Goal: Task Accomplishment & Management: Use online tool/utility

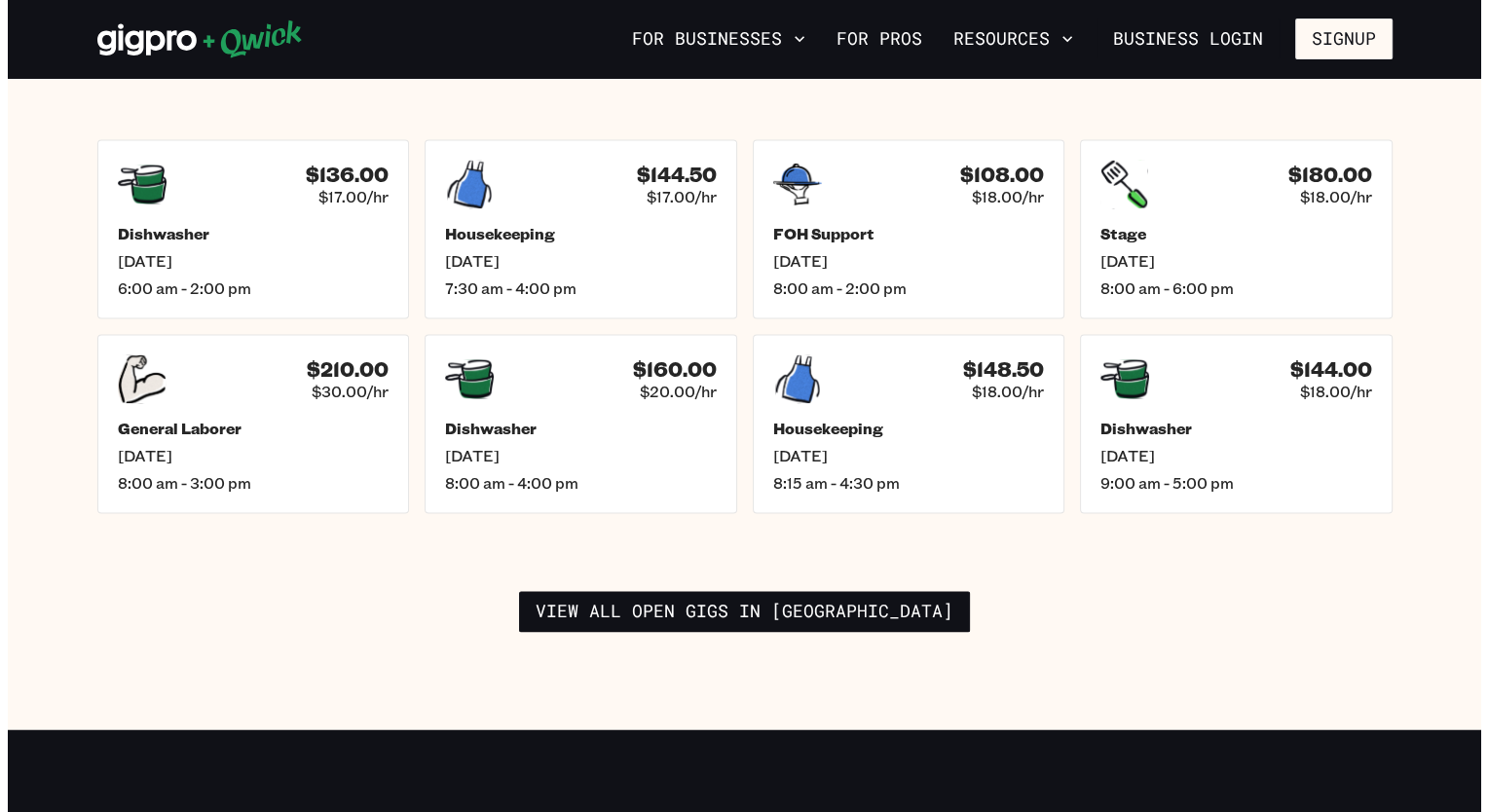
scroll to position [2823, 0]
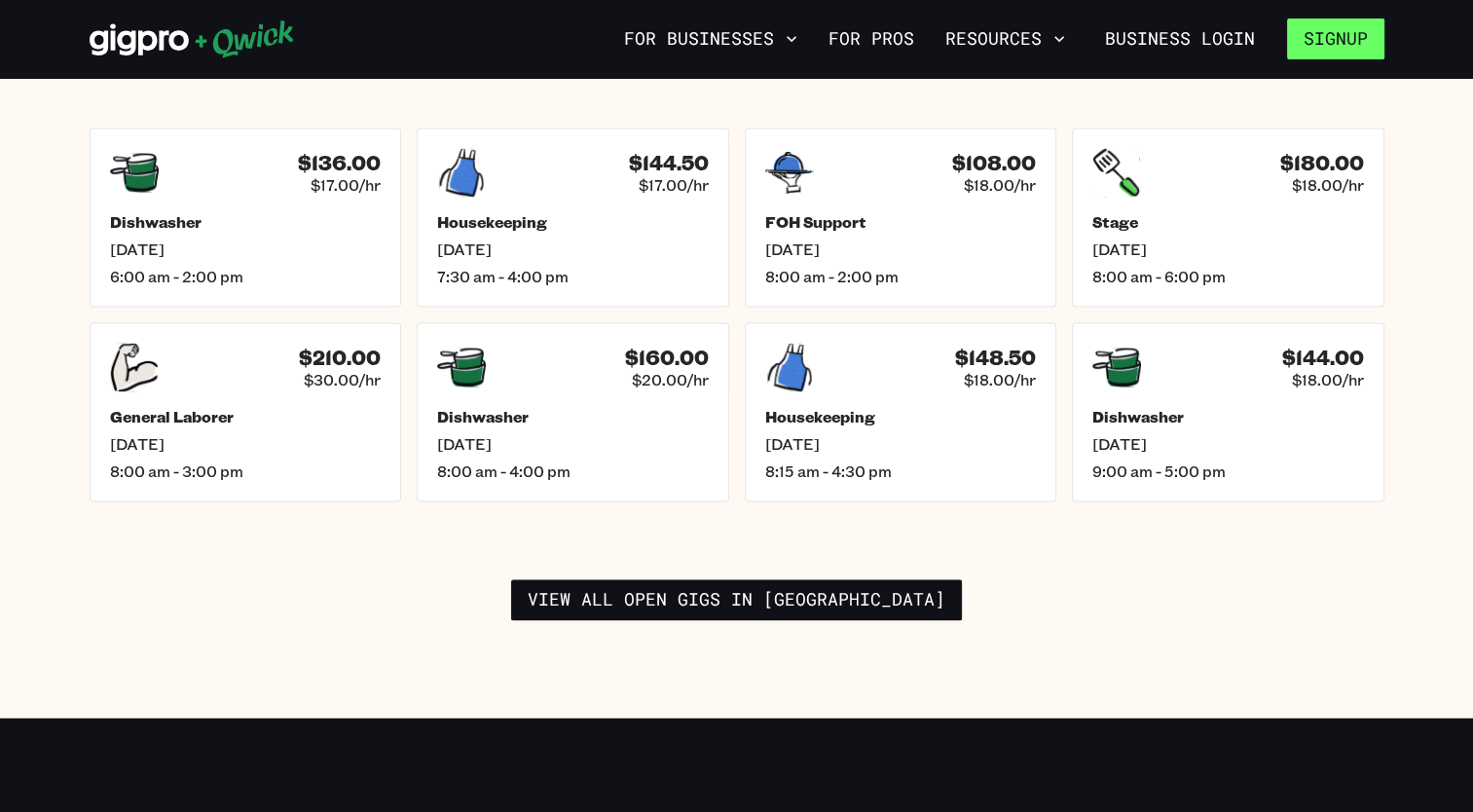
click at [1351, 27] on button "Signup" at bounding box center [1336, 39] width 98 height 41
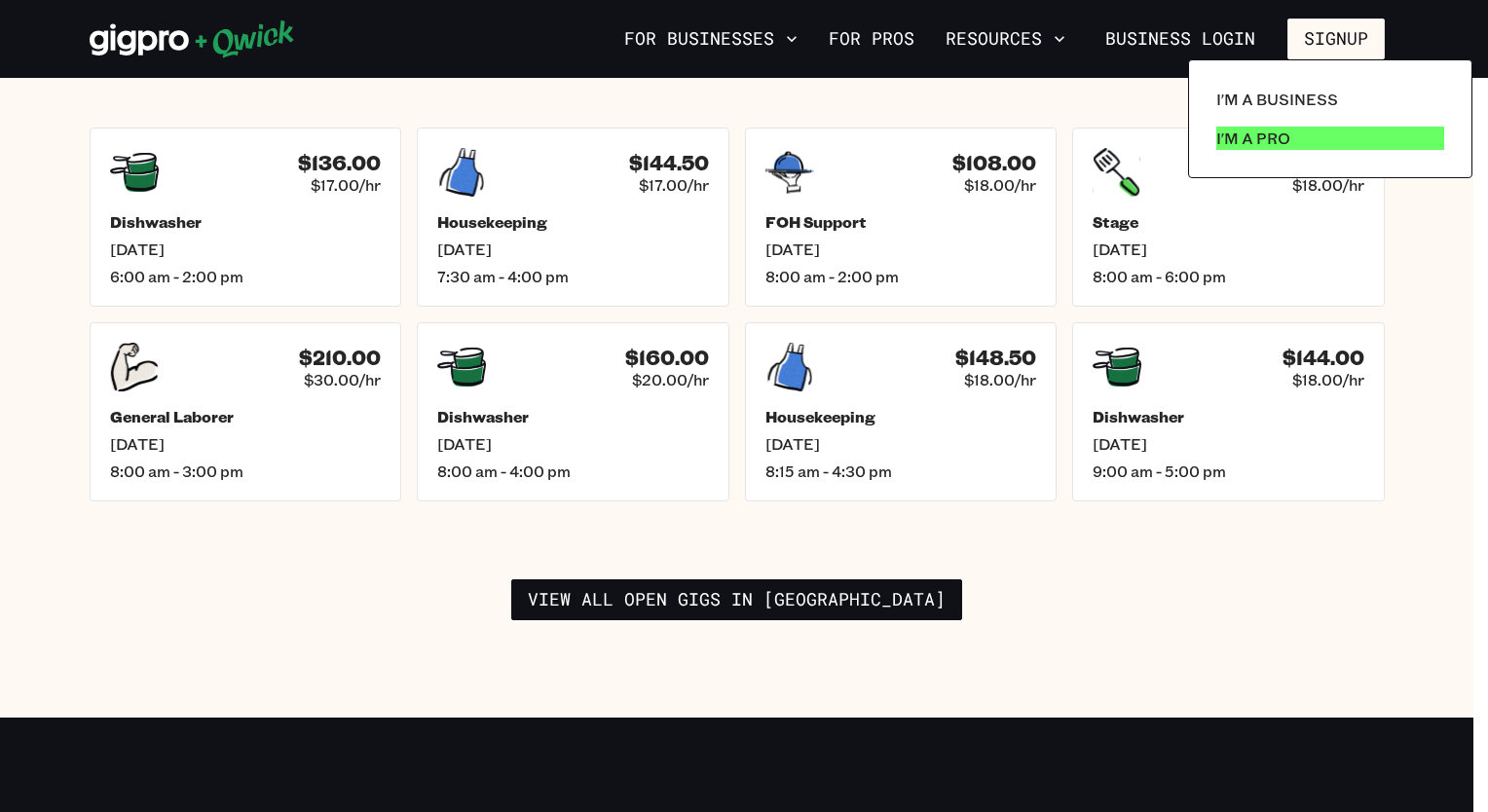
click at [1299, 134] on link "I'm a Pro" at bounding box center [1330, 137] width 244 height 39
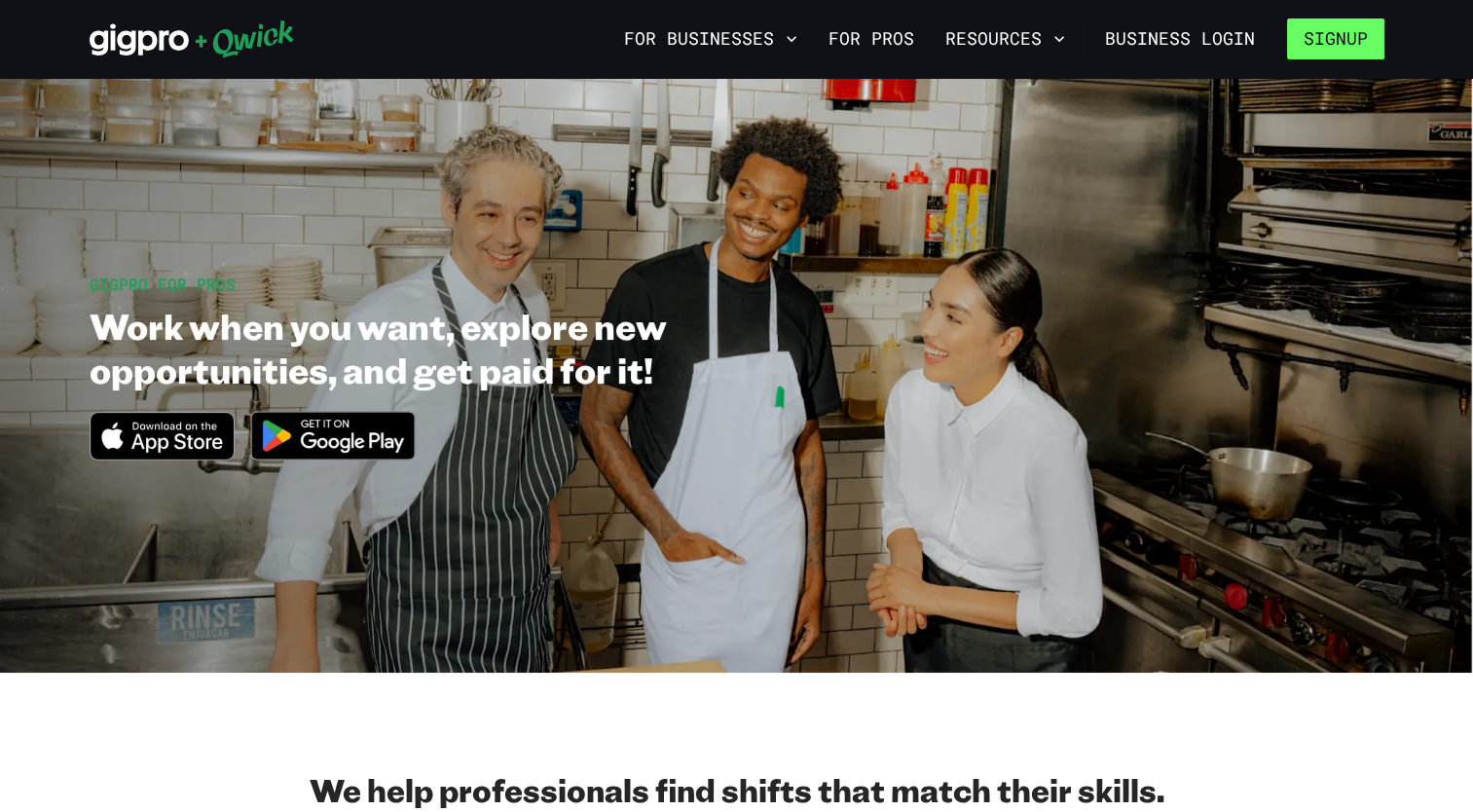
click at [1344, 33] on button "Signup" at bounding box center [1336, 39] width 98 height 41
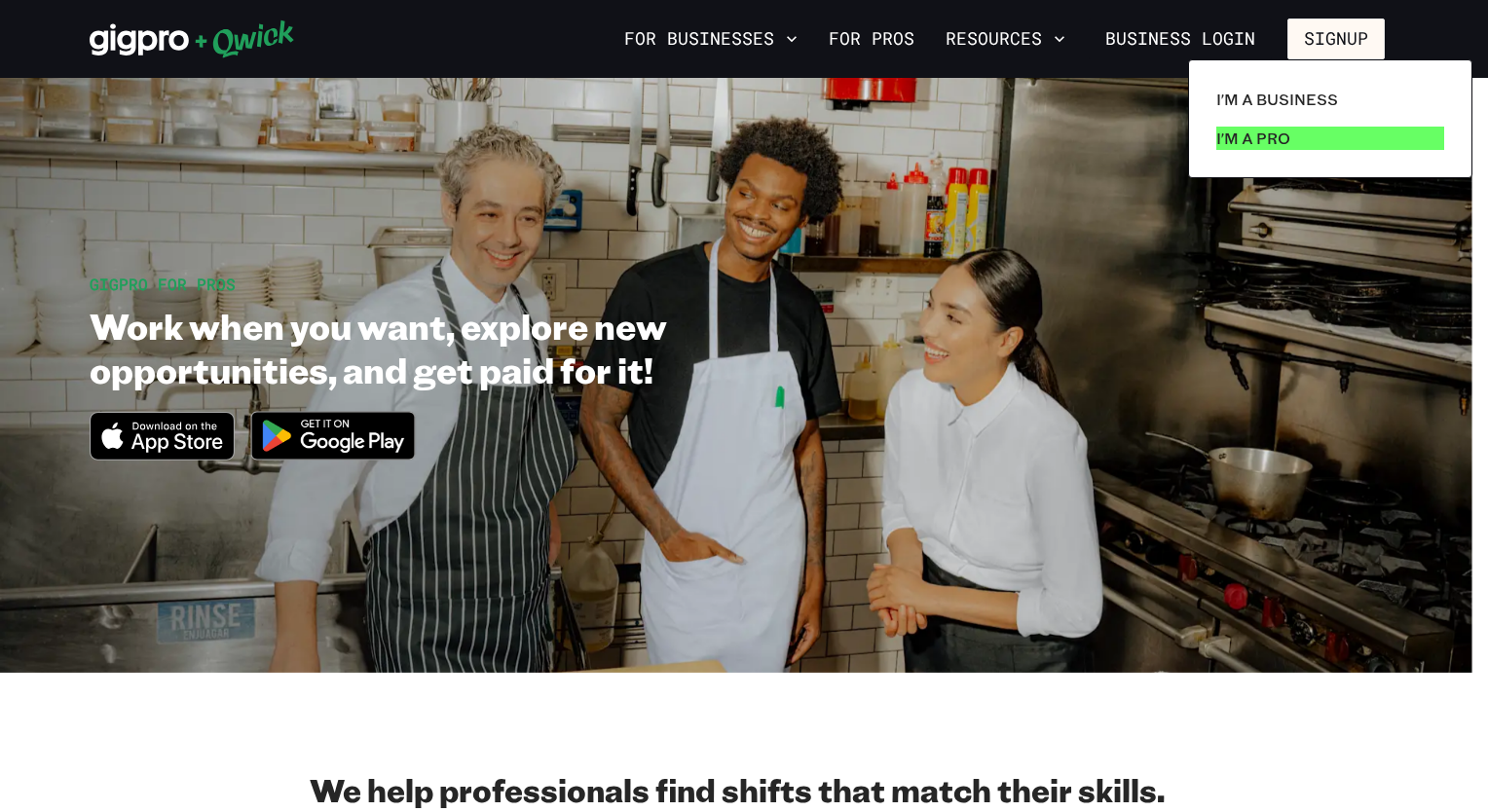
click at [1293, 132] on link "I'm a Pro" at bounding box center [1330, 137] width 244 height 39
click at [1165, 207] on div at bounding box center [744, 406] width 1488 height 812
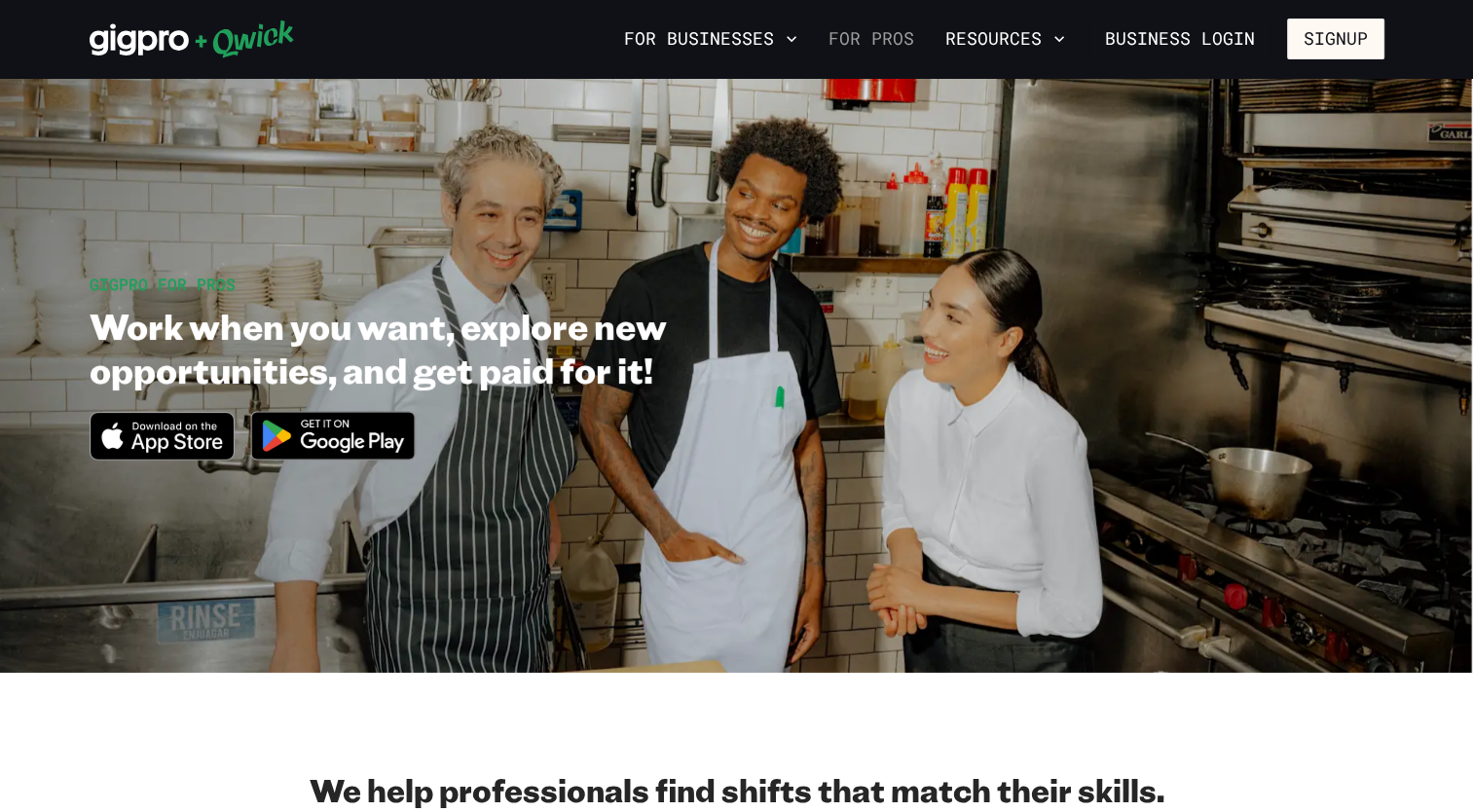
click at [893, 31] on link "For Pros" at bounding box center [872, 39] width 102 height 33
click at [1332, 29] on button "Signup" at bounding box center [1336, 39] width 98 height 41
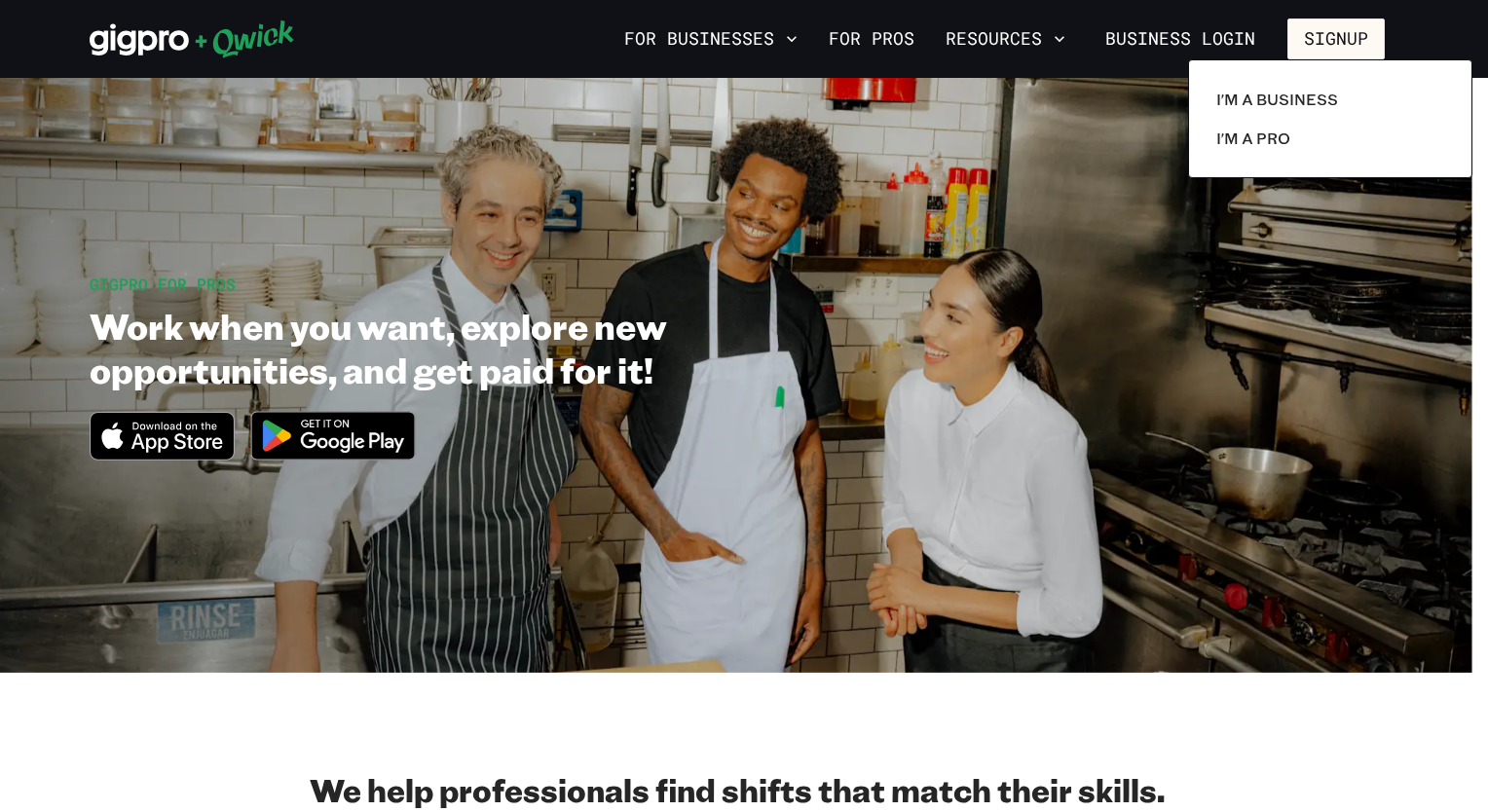
click at [1222, 225] on div at bounding box center [744, 406] width 1488 height 812
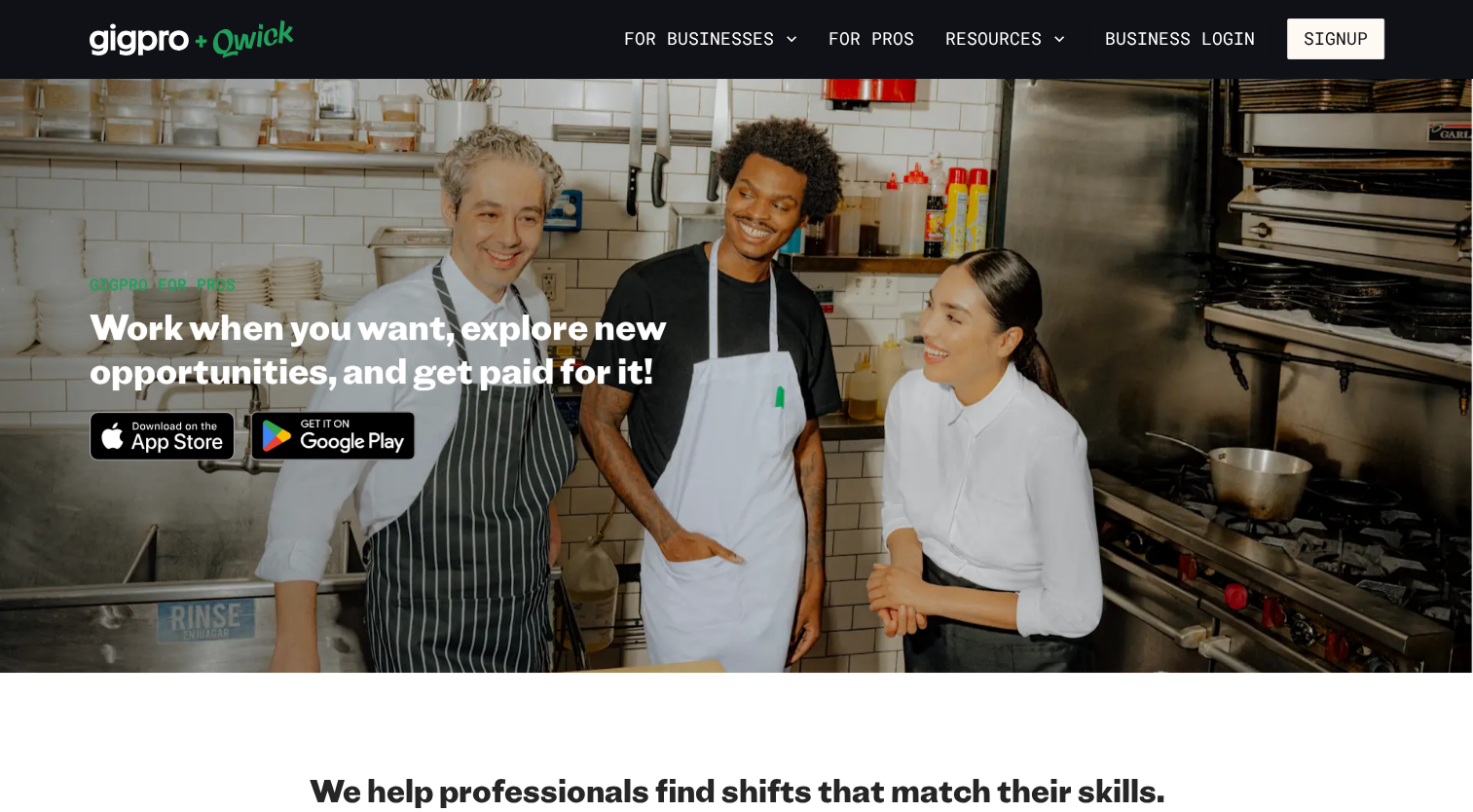
click at [352, 442] on img at bounding box center [333, 435] width 189 height 73
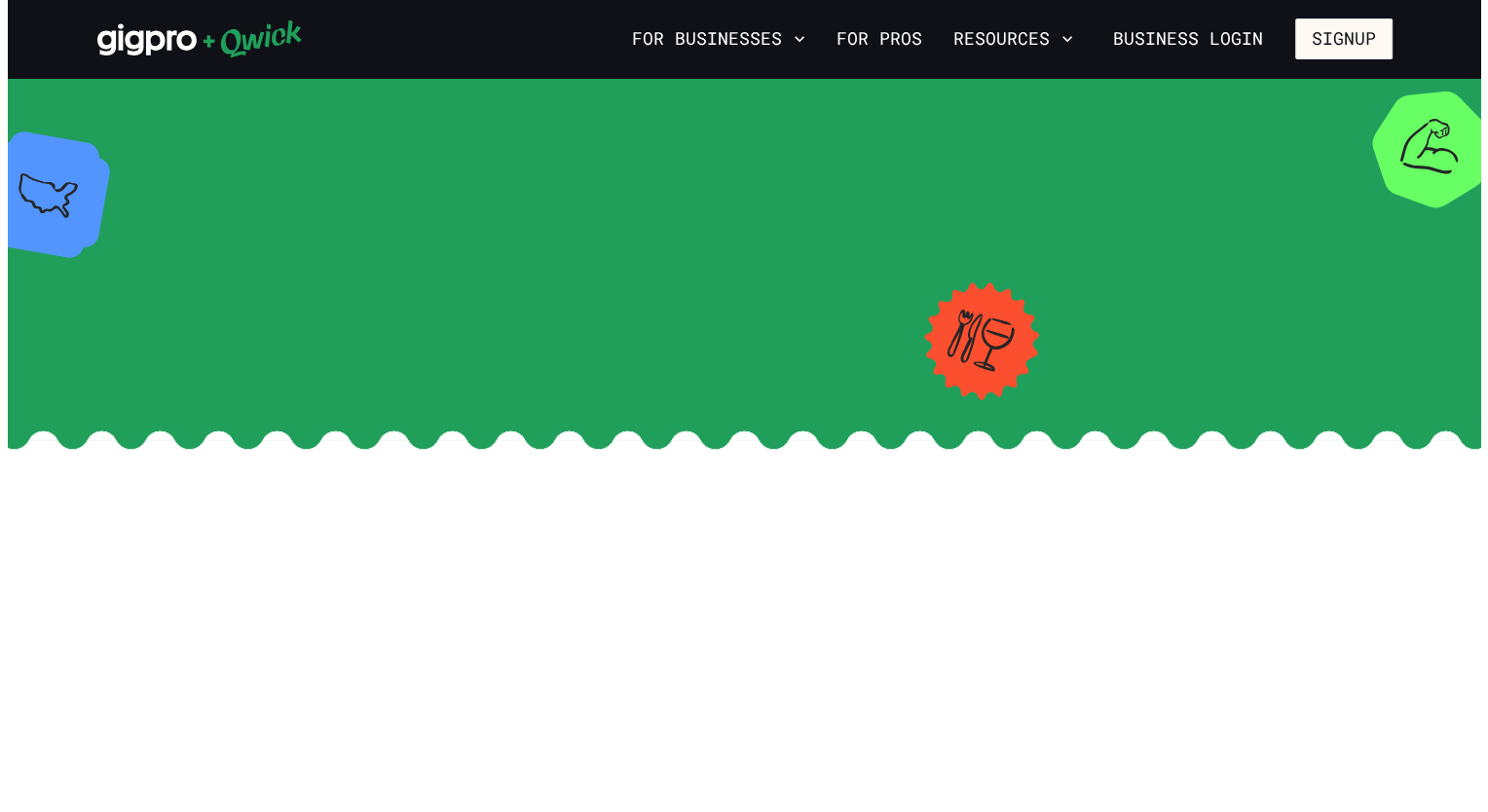
scroll to position [2823, 0]
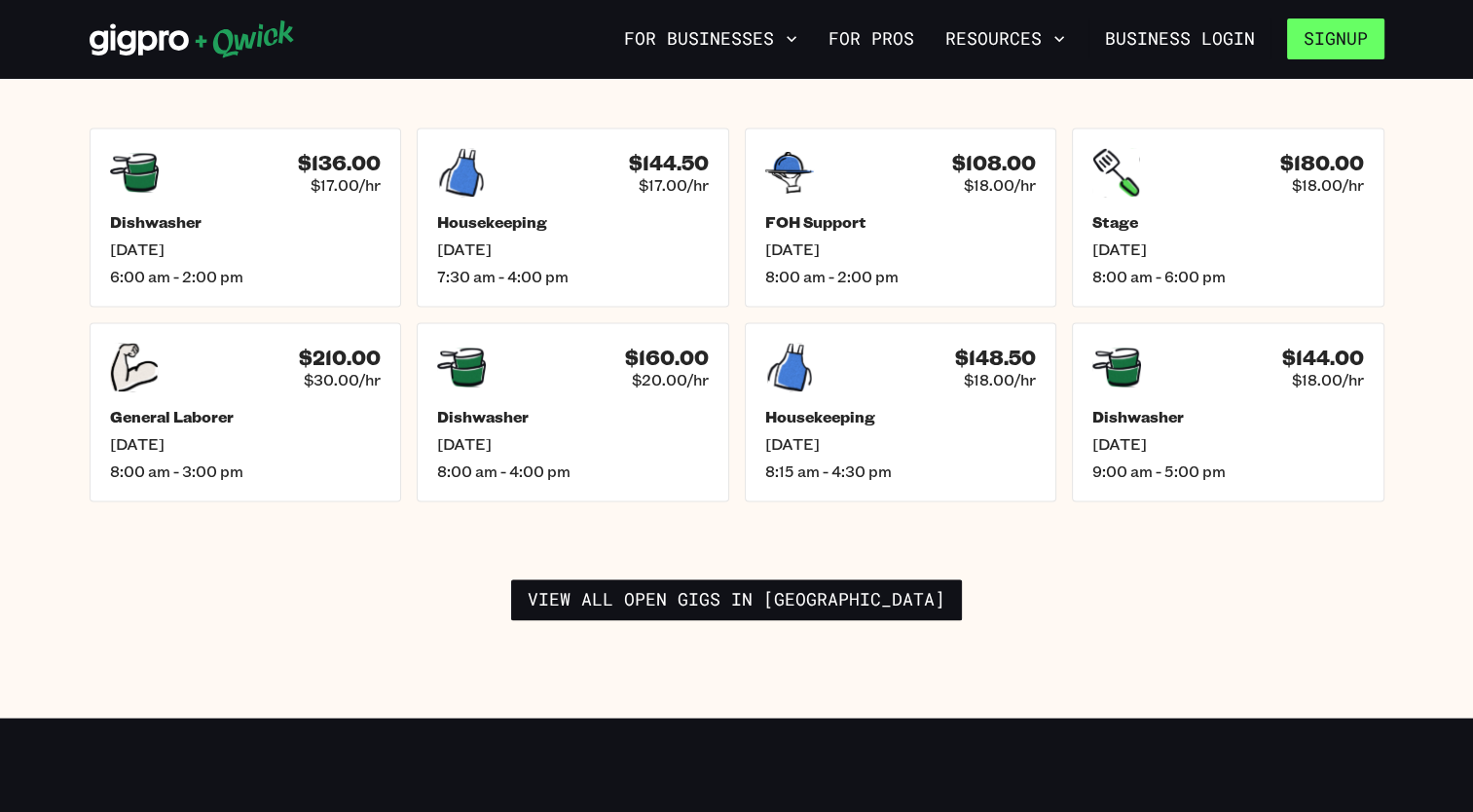
click at [1341, 30] on button "Signup" at bounding box center [1336, 39] width 98 height 41
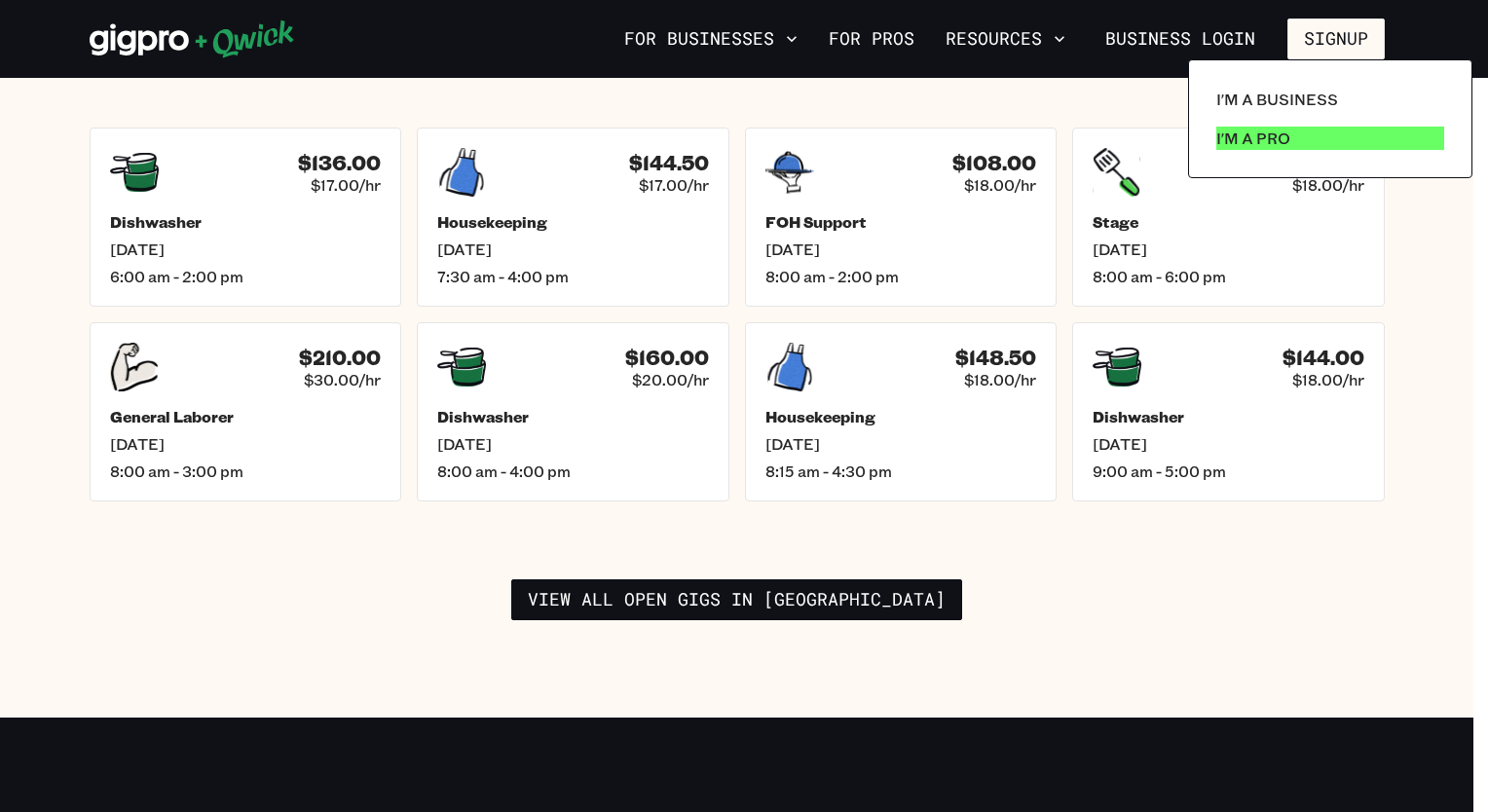
click at [1274, 128] on p "I'm a Pro" at bounding box center [1253, 137] width 74 height 23
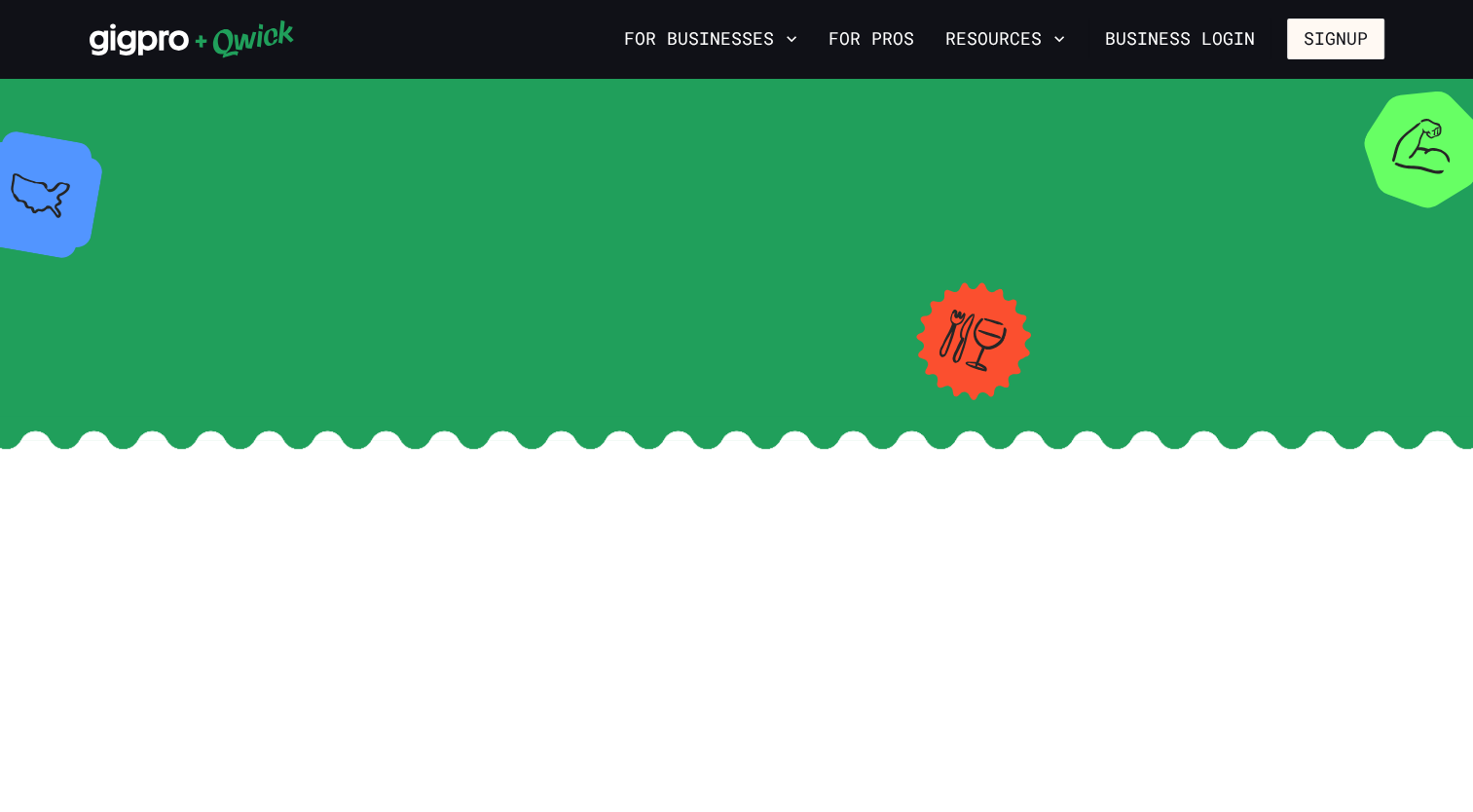
scroll to position [2823, 0]
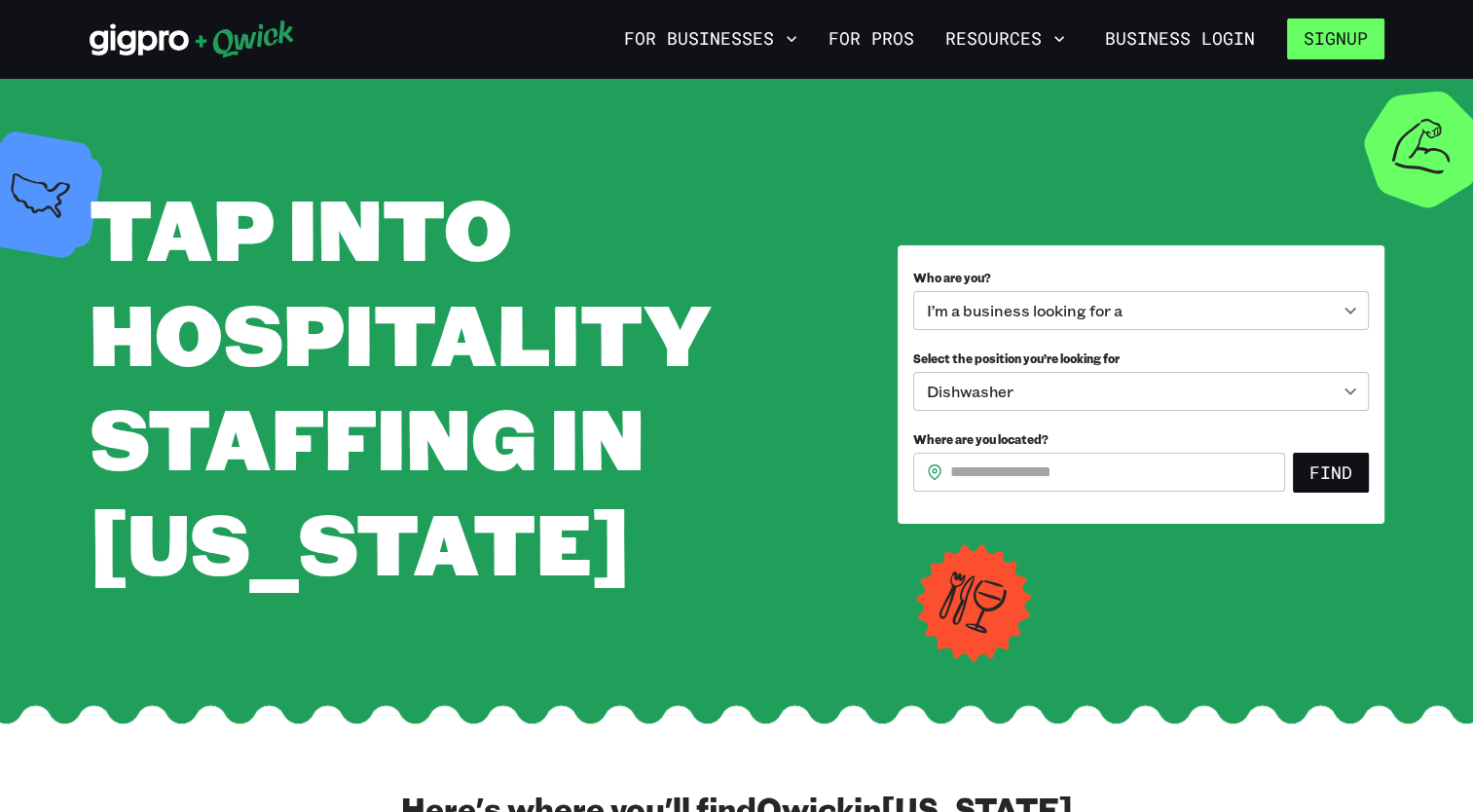
click at [1355, 34] on button "Signup" at bounding box center [1336, 39] width 98 height 41
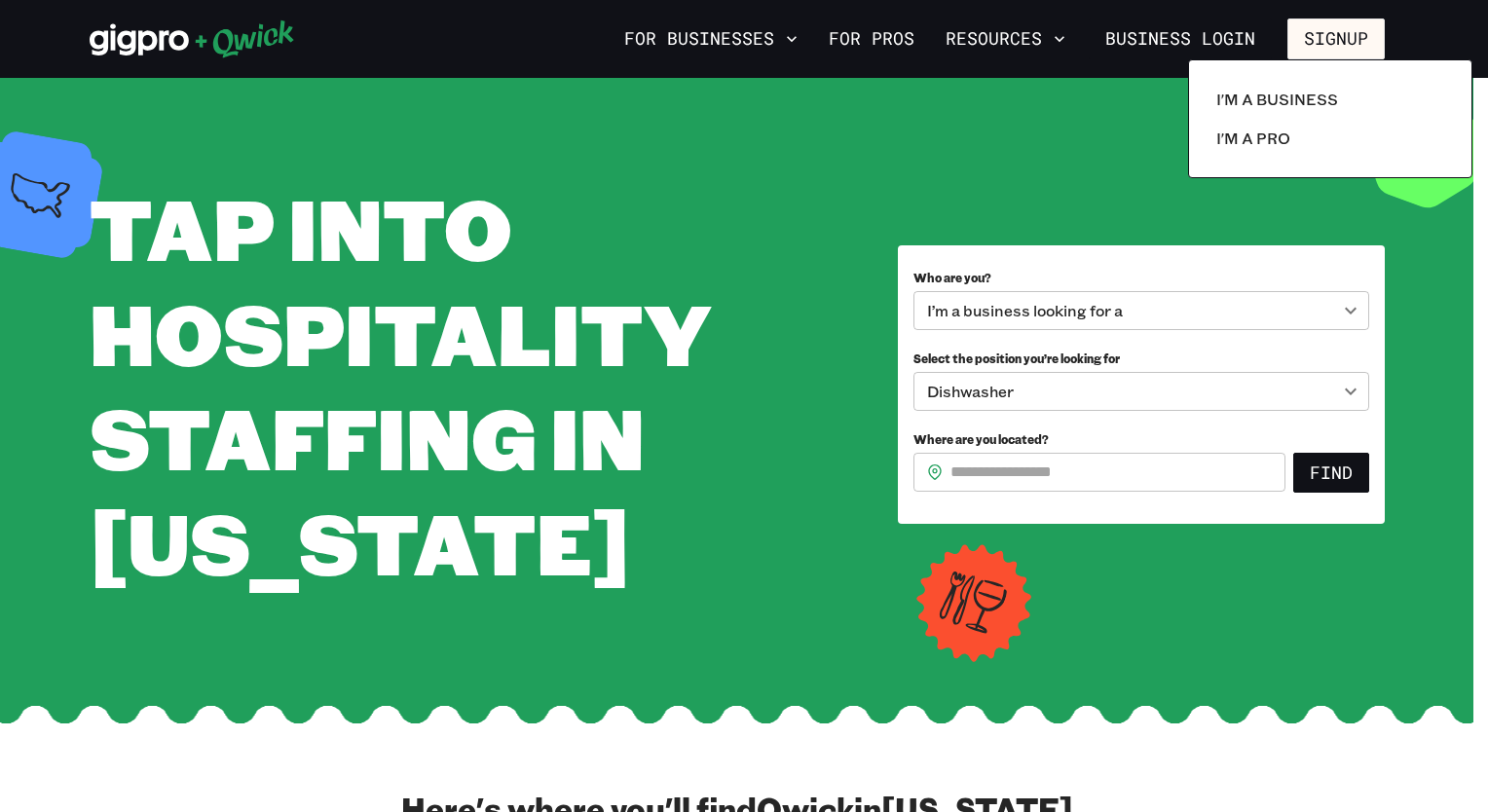
click at [1250, 247] on div at bounding box center [744, 406] width 1488 height 812
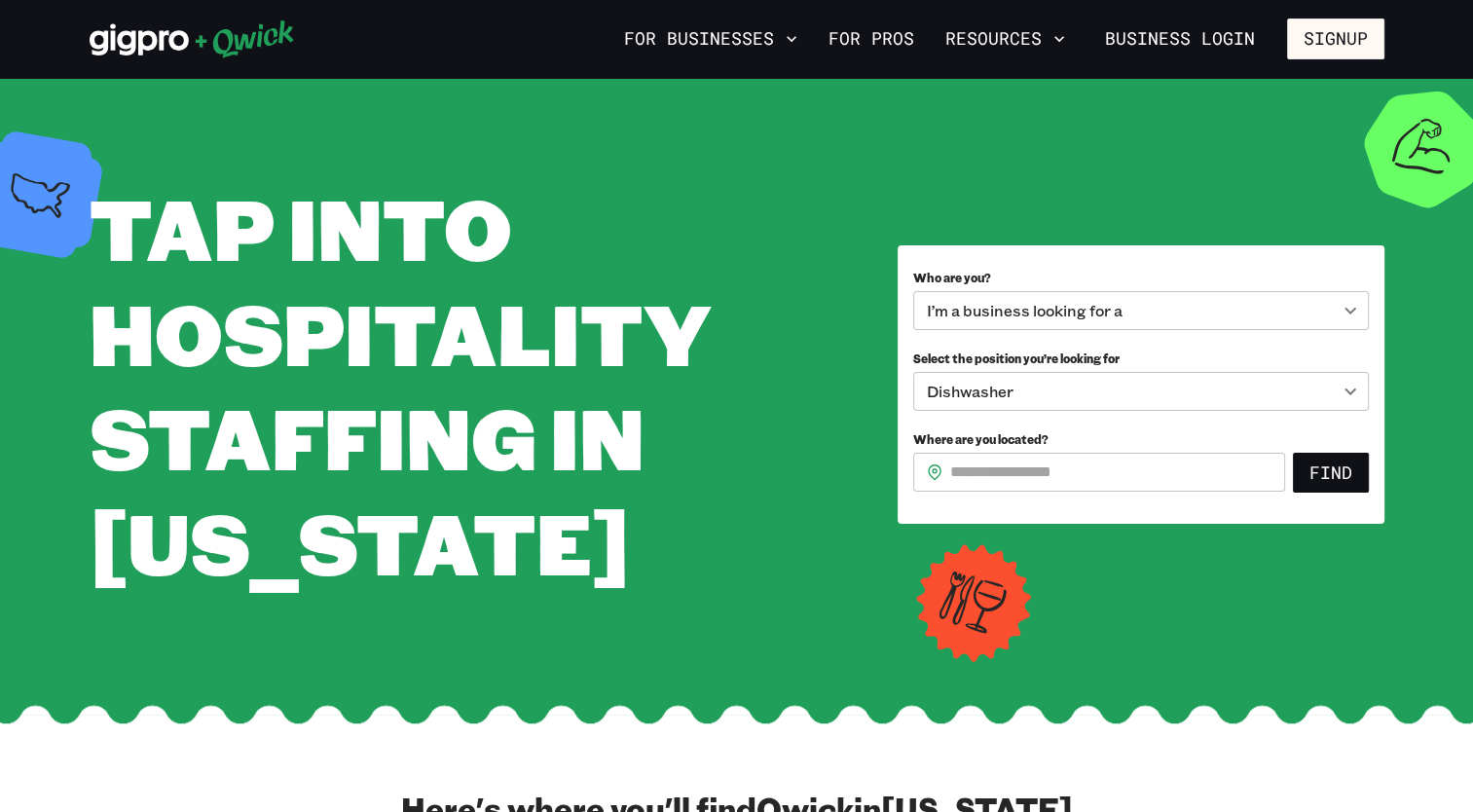
scroll to position [98, 0]
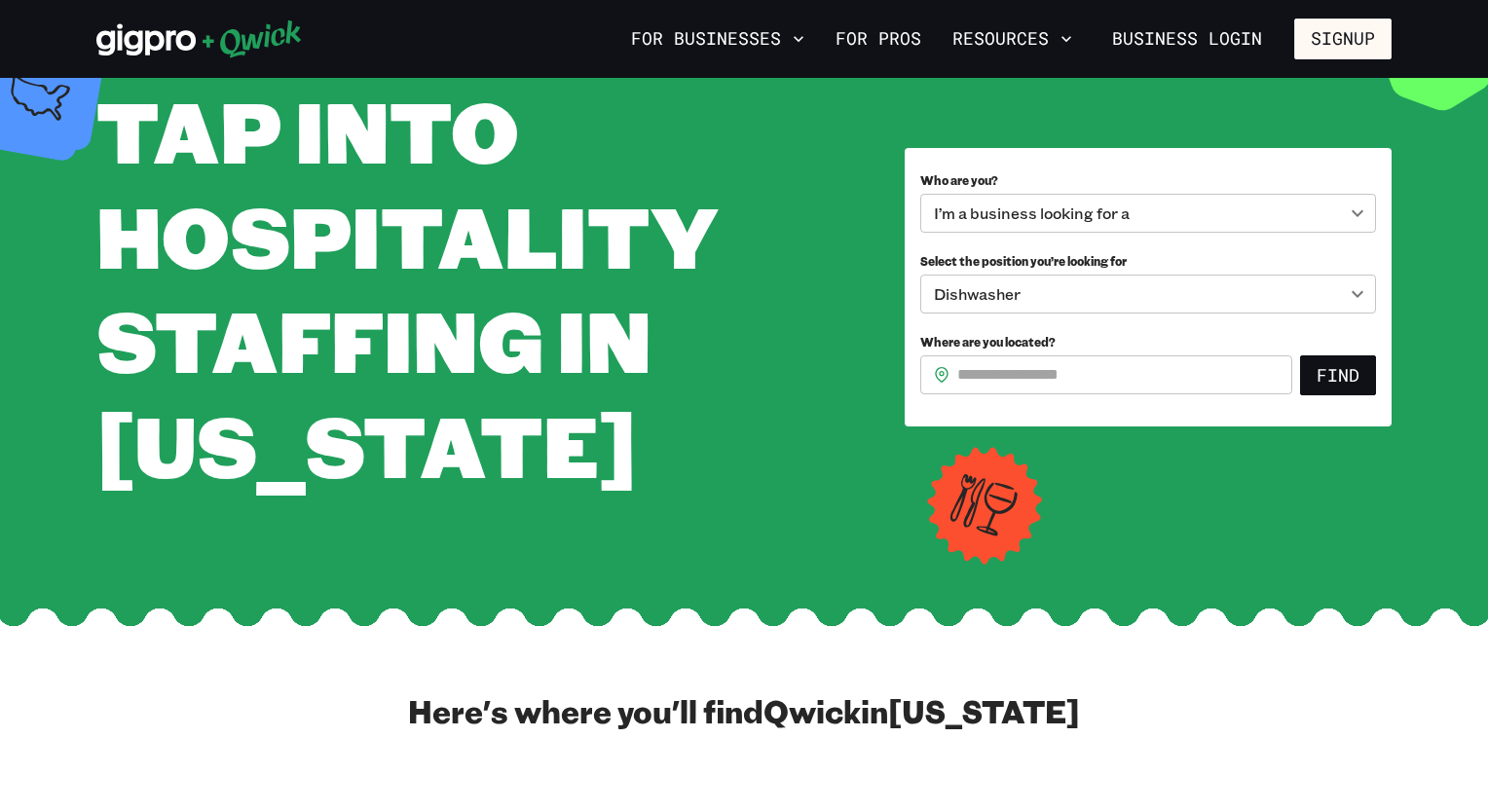
click at [1349, 264] on body "**********" at bounding box center [744, 308] width 1488 height 812
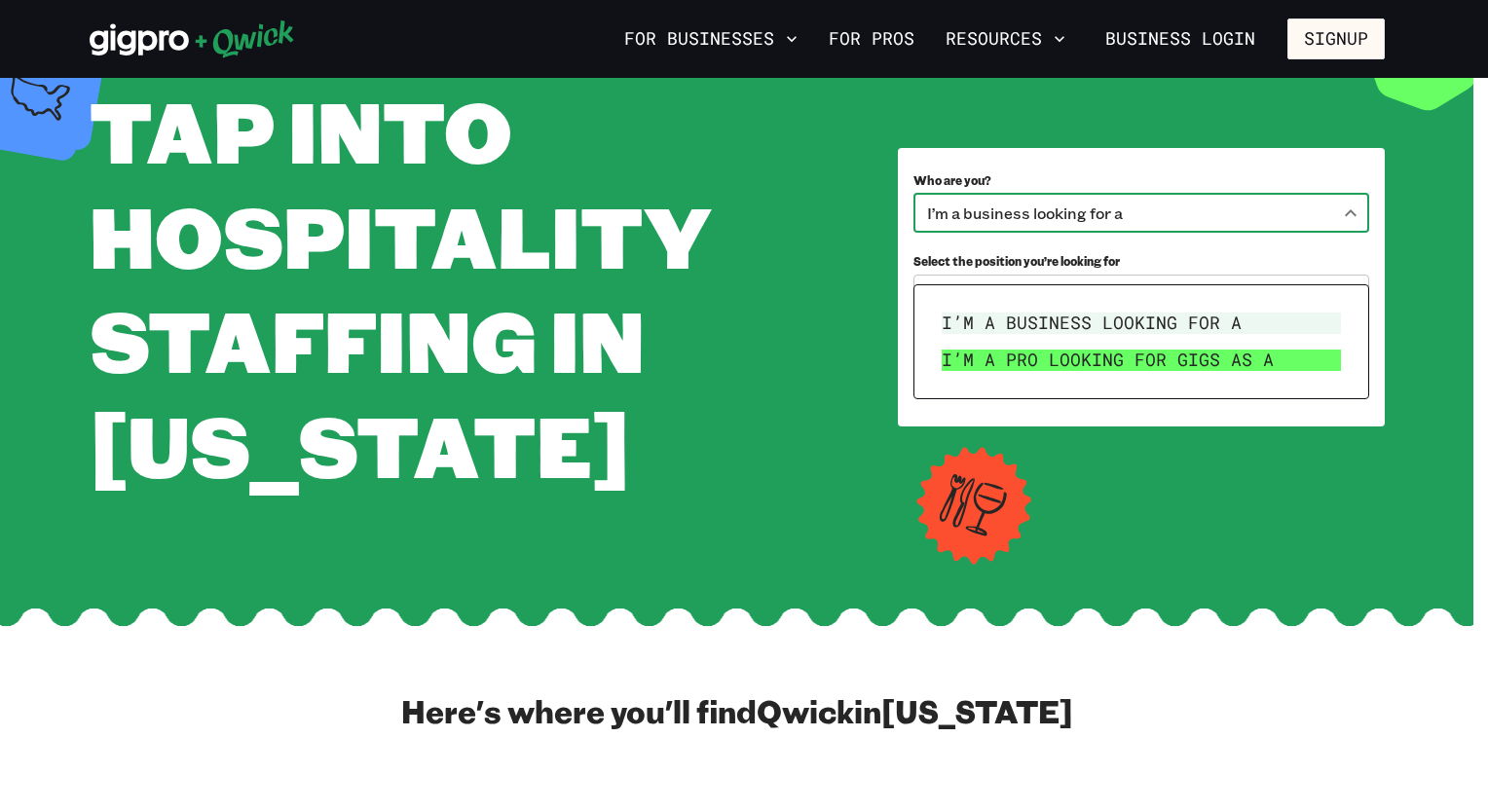
click at [1222, 354] on li "I’m a pro looking for Gigs as a" at bounding box center [1141, 359] width 415 height 37
type input "***"
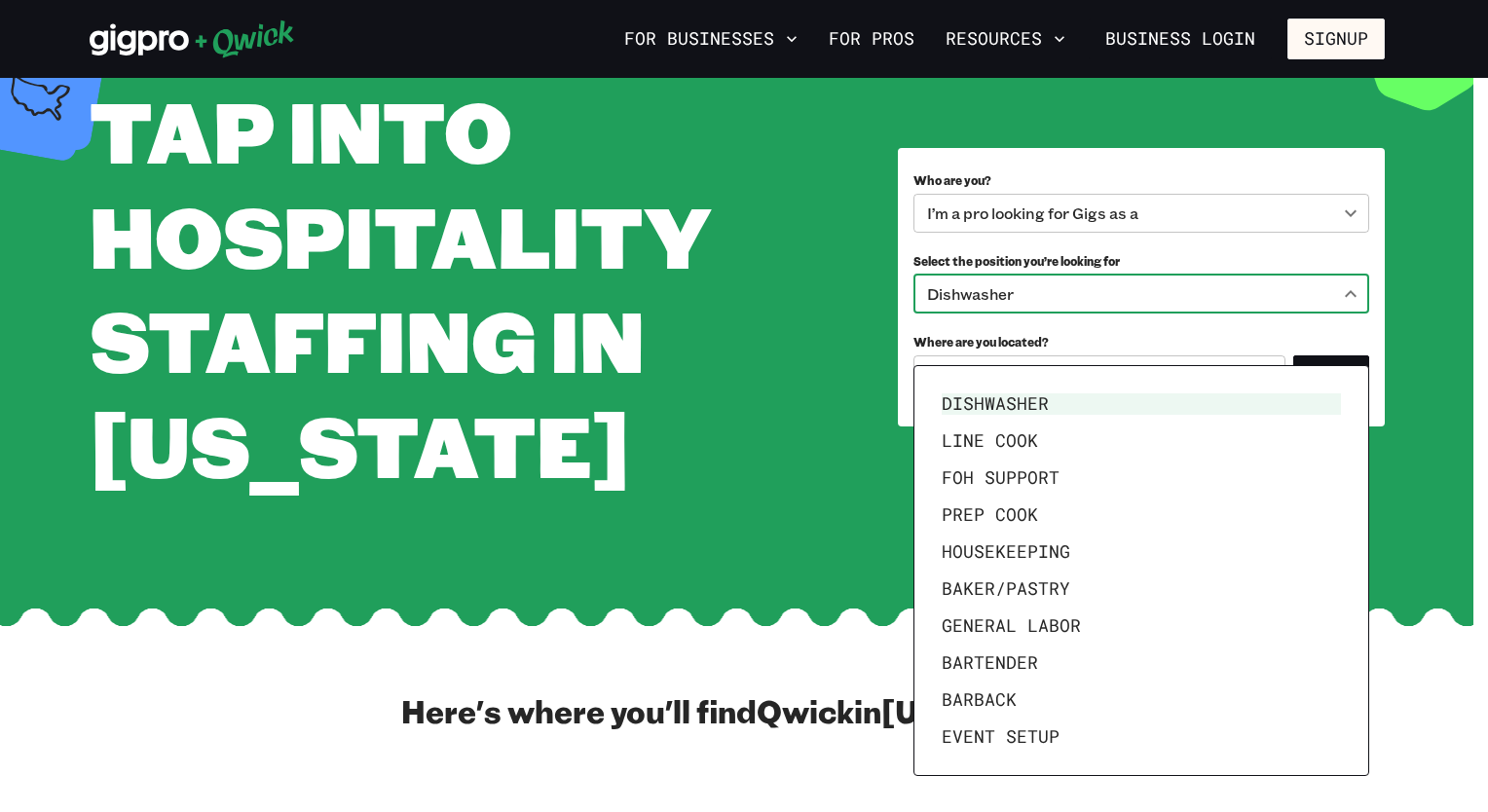
click at [1356, 344] on body "**********" at bounding box center [744, 308] width 1488 height 812
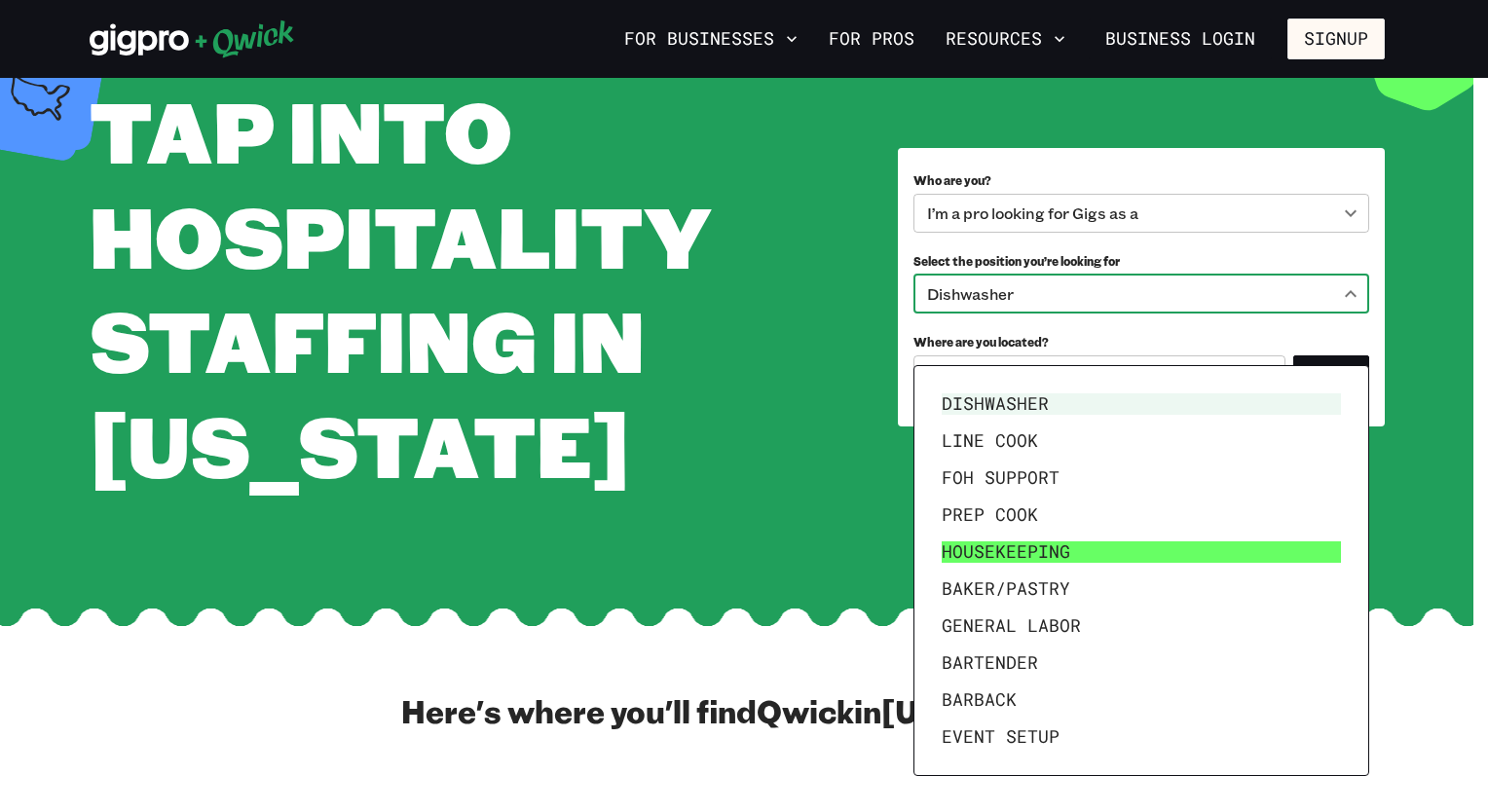
click at [1077, 543] on li "Housekeeping" at bounding box center [1141, 551] width 415 height 37
type input "**********"
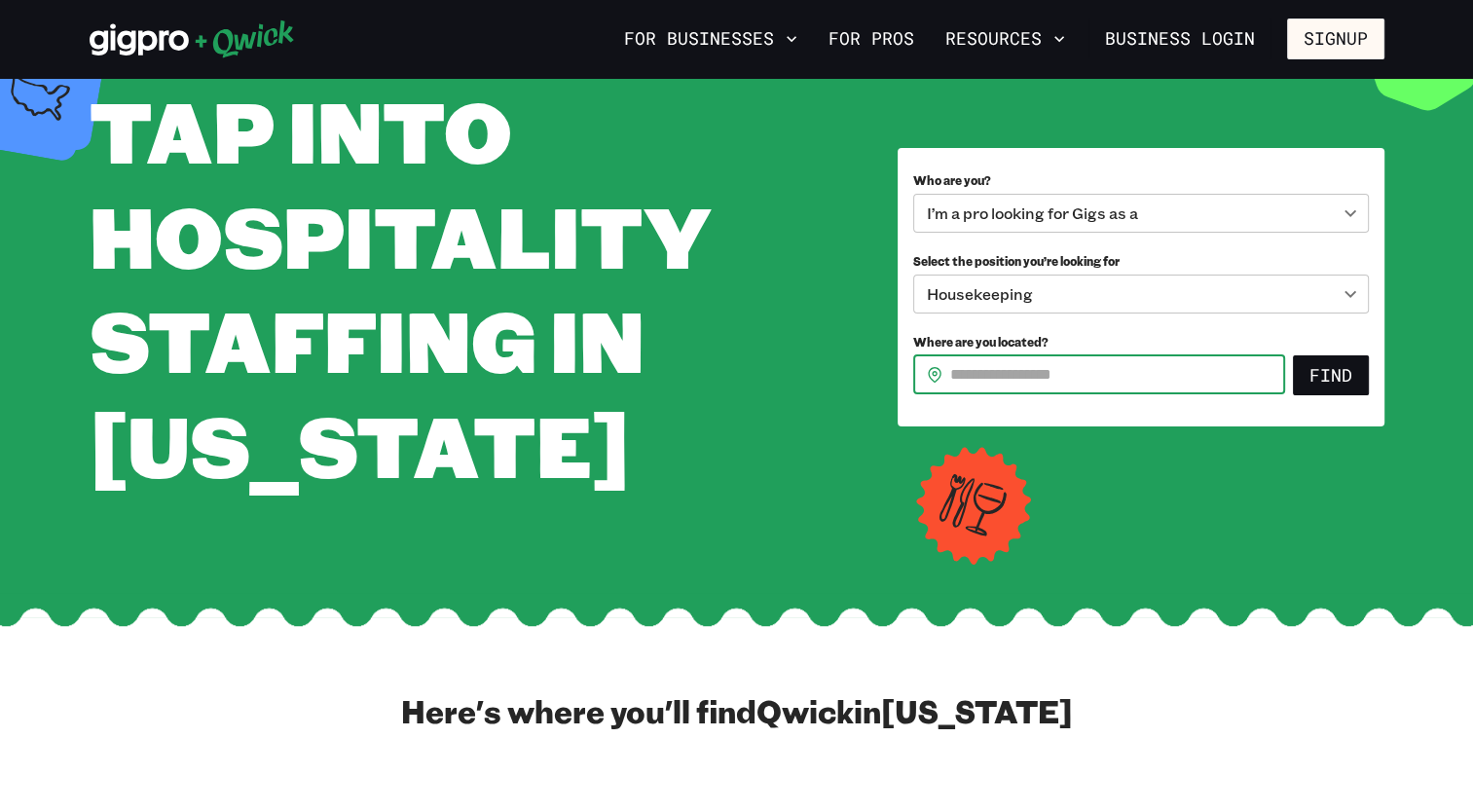
click at [1015, 394] on input "Where are you located?" at bounding box center [1118, 374] width 335 height 39
type input "*****"
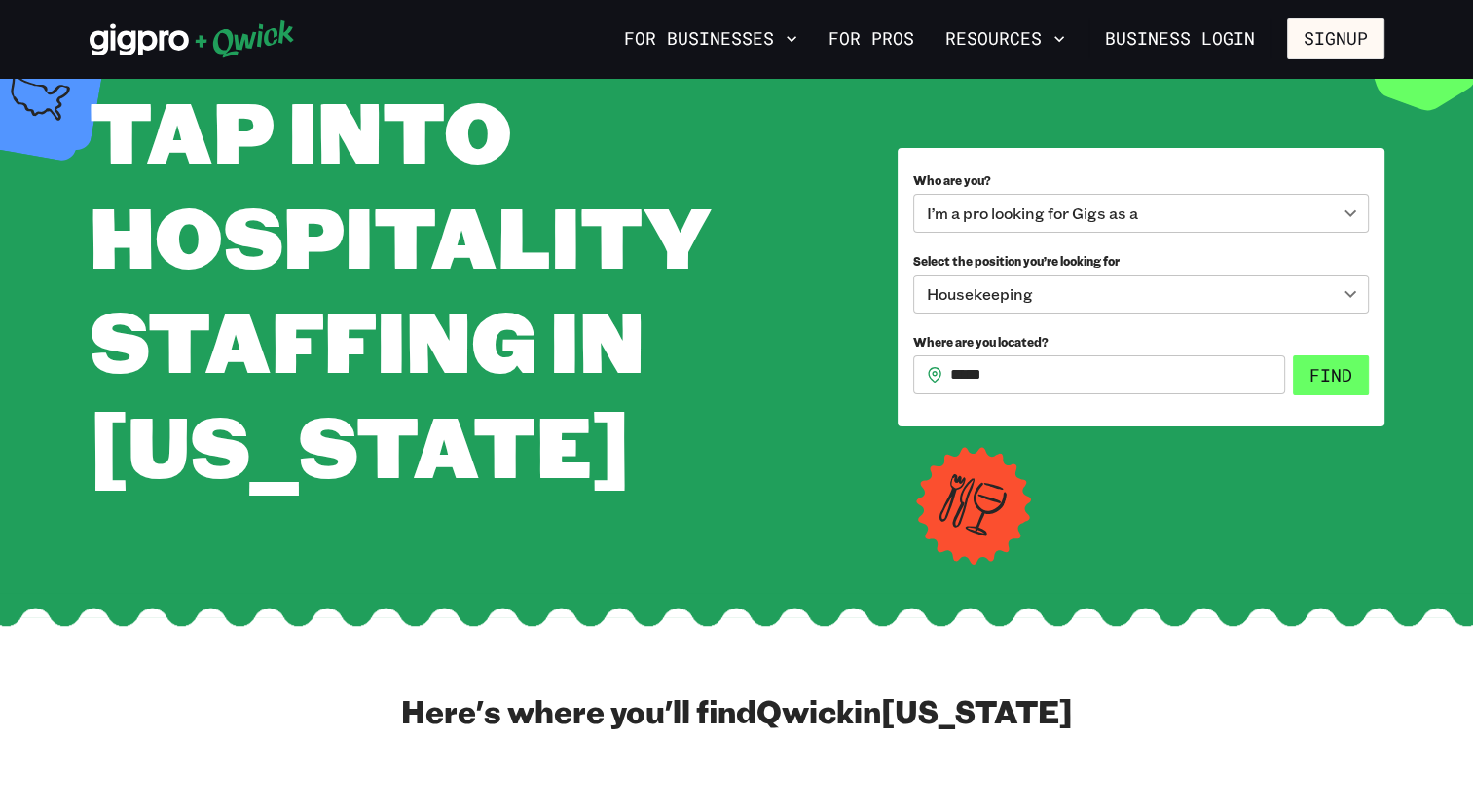
click at [1328, 396] on button "Find" at bounding box center [1331, 375] width 76 height 41
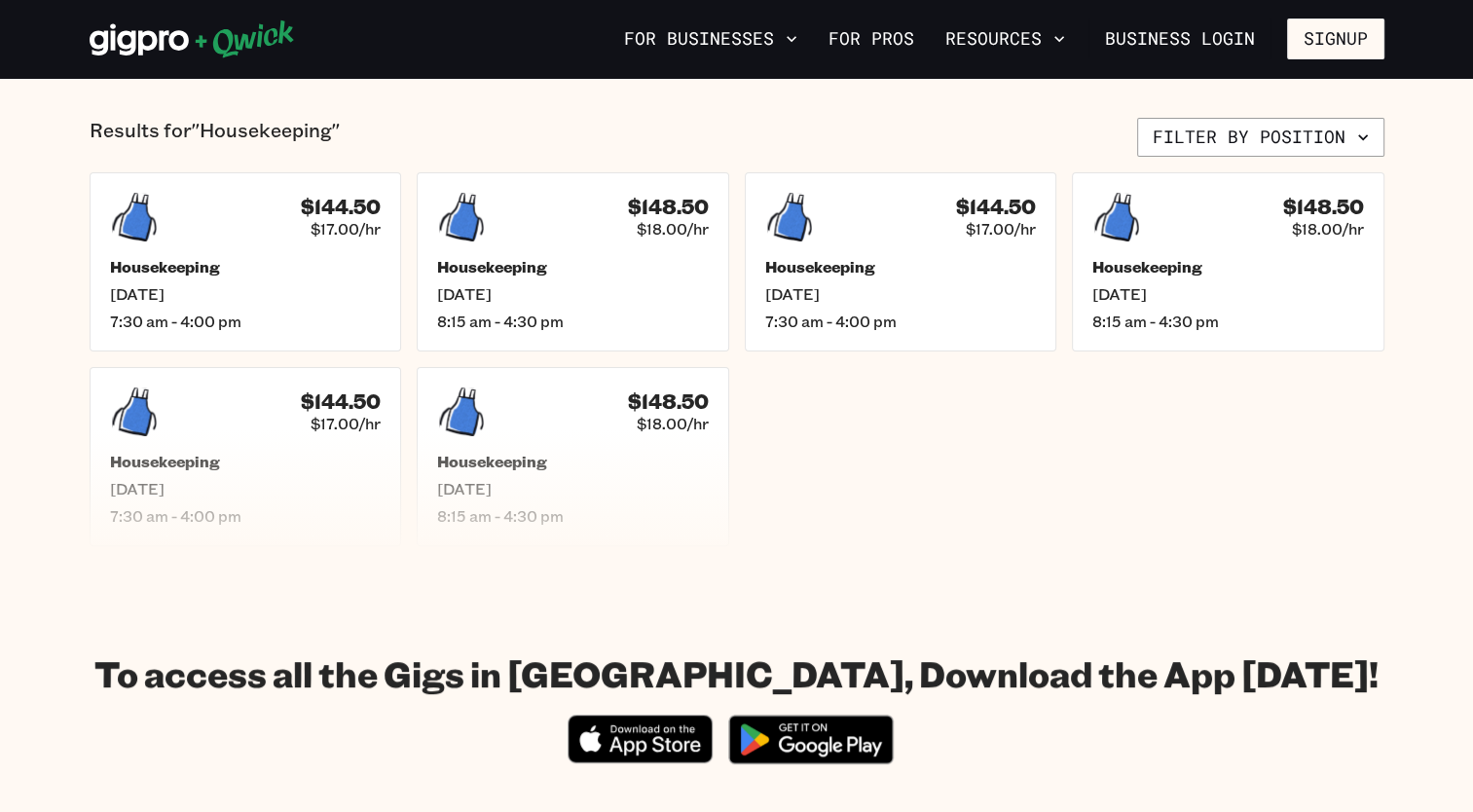
scroll to position [487, 0]
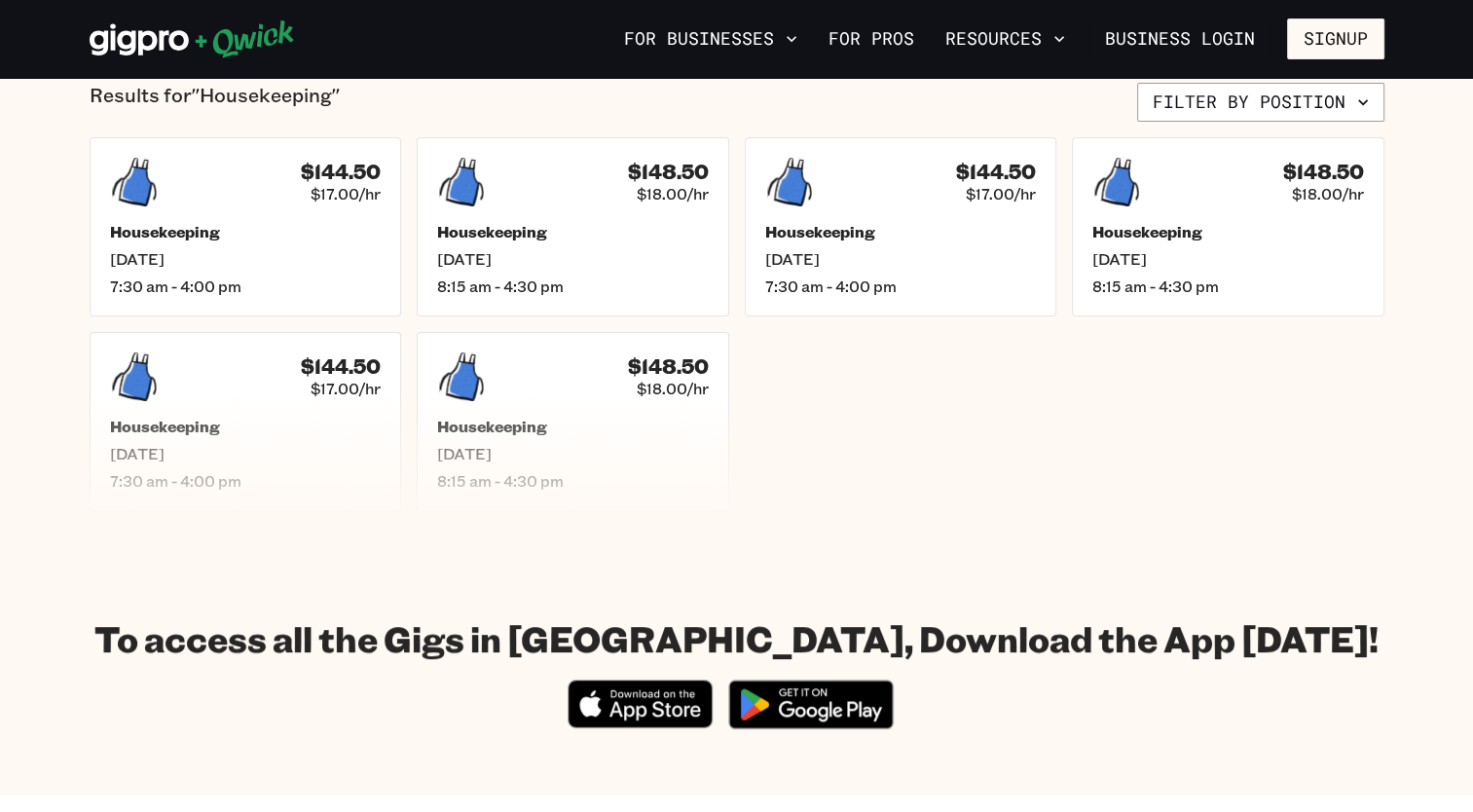
click at [831, 701] on img at bounding box center [811, 704] width 189 height 73
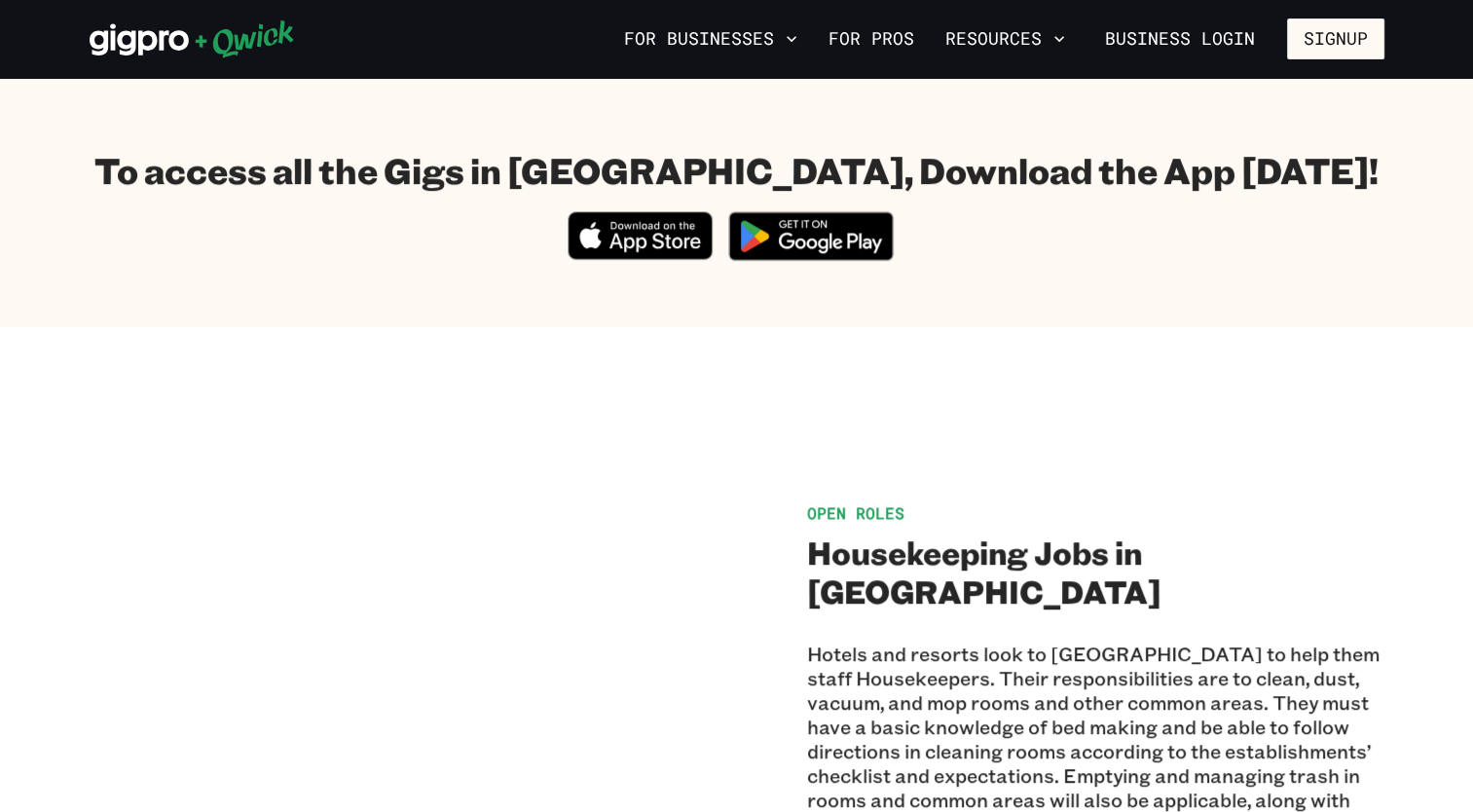
scroll to position [973, 0]
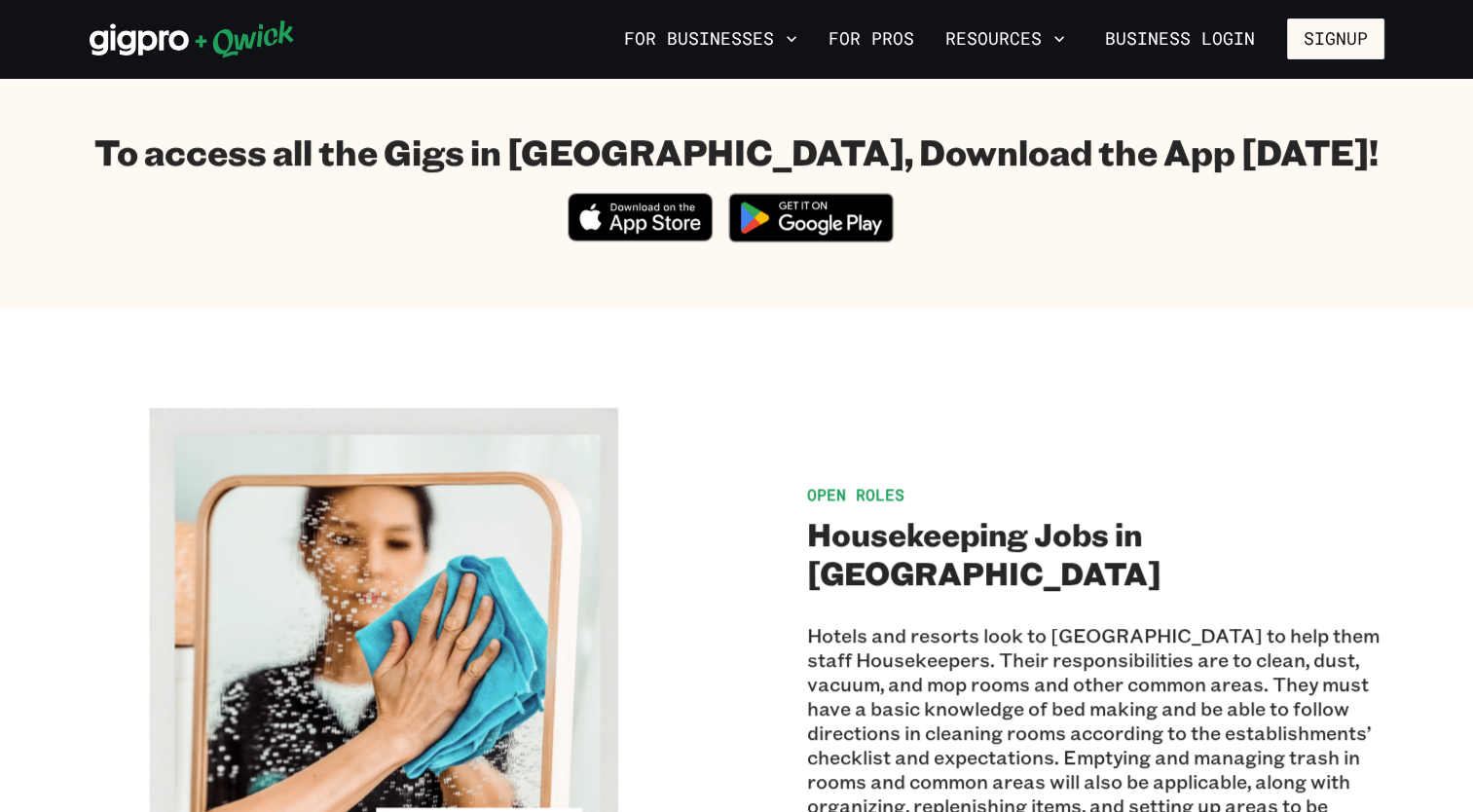
click at [810, 217] on img at bounding box center [811, 217] width 189 height 73
